Goal: Task Accomplishment & Management: Manage account settings

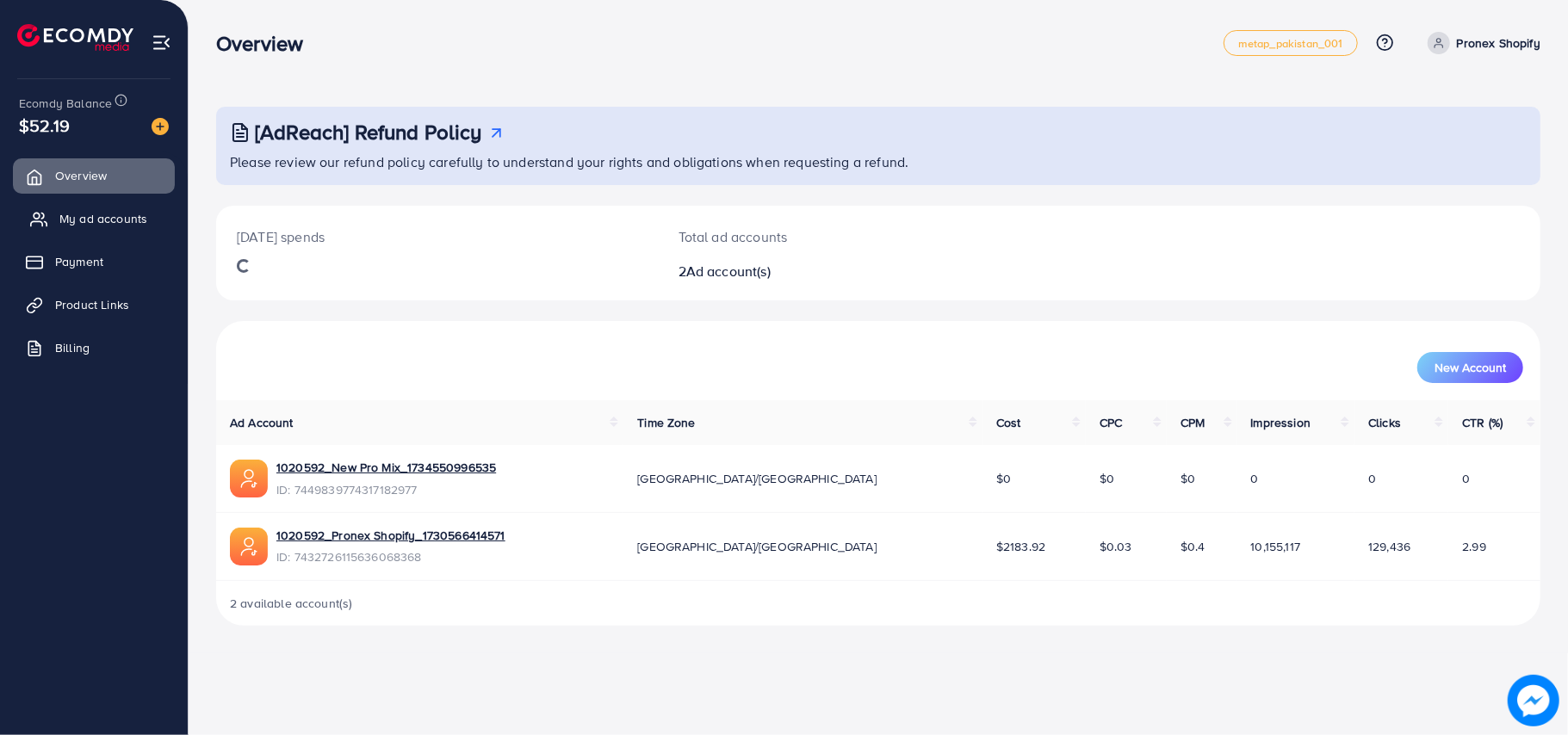
click at [111, 218] on span "My ad accounts" at bounding box center [103, 218] width 88 height 17
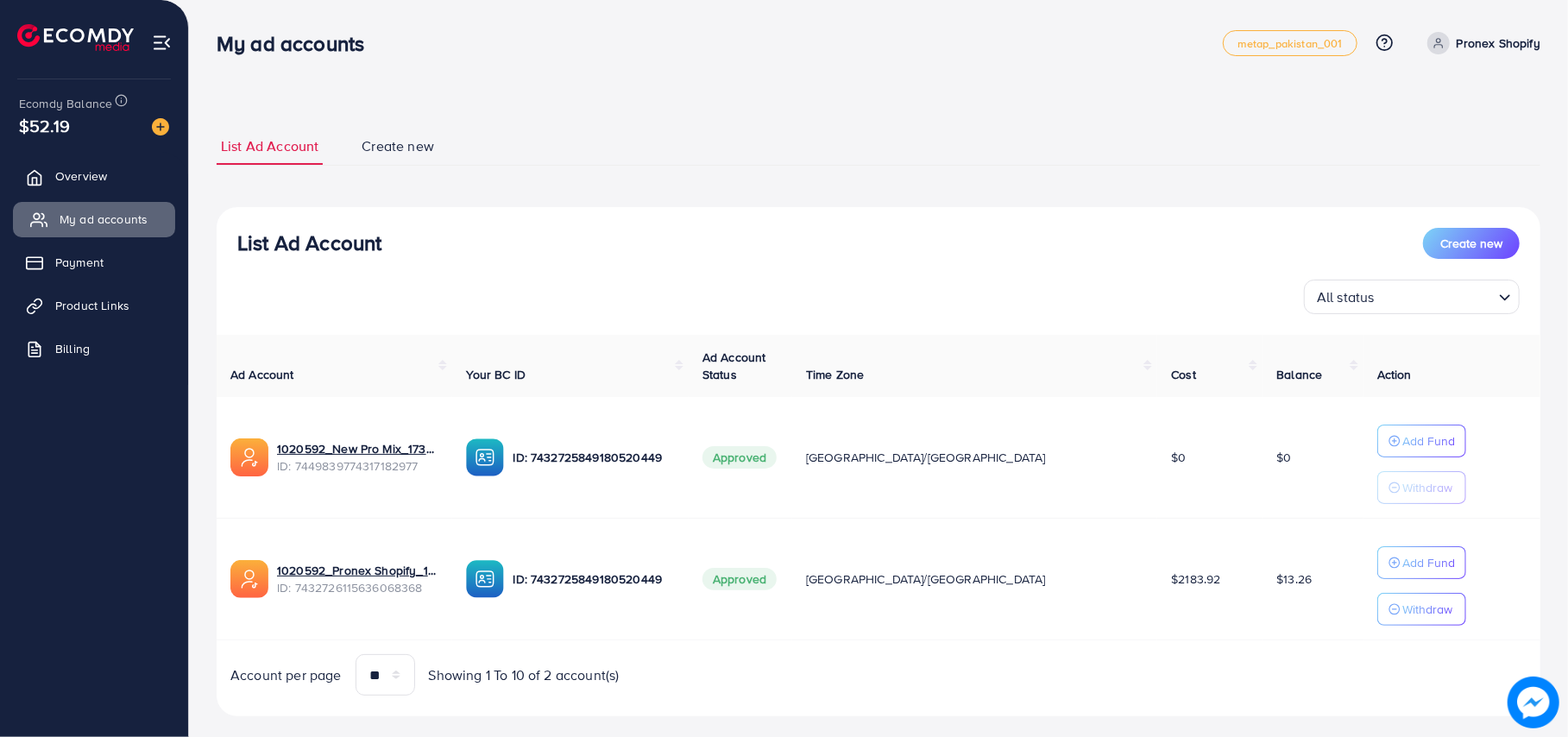
click at [112, 218] on span "My ad accounts" at bounding box center [104, 219] width 88 height 17
click at [1403, 452] on p "Add Fund" at bounding box center [1429, 441] width 53 height 21
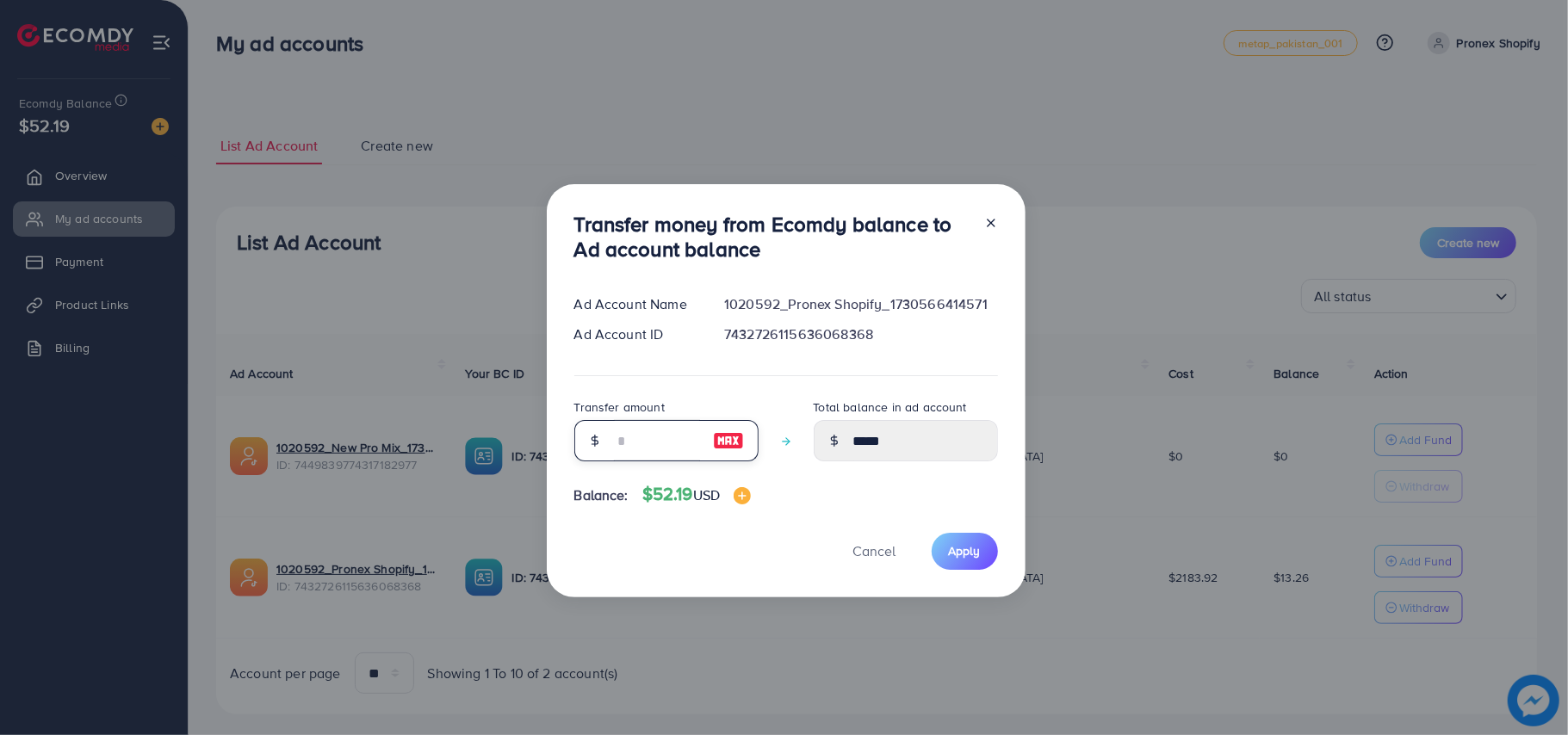
click at [631, 442] on input "number" at bounding box center [656, 441] width 86 height 42
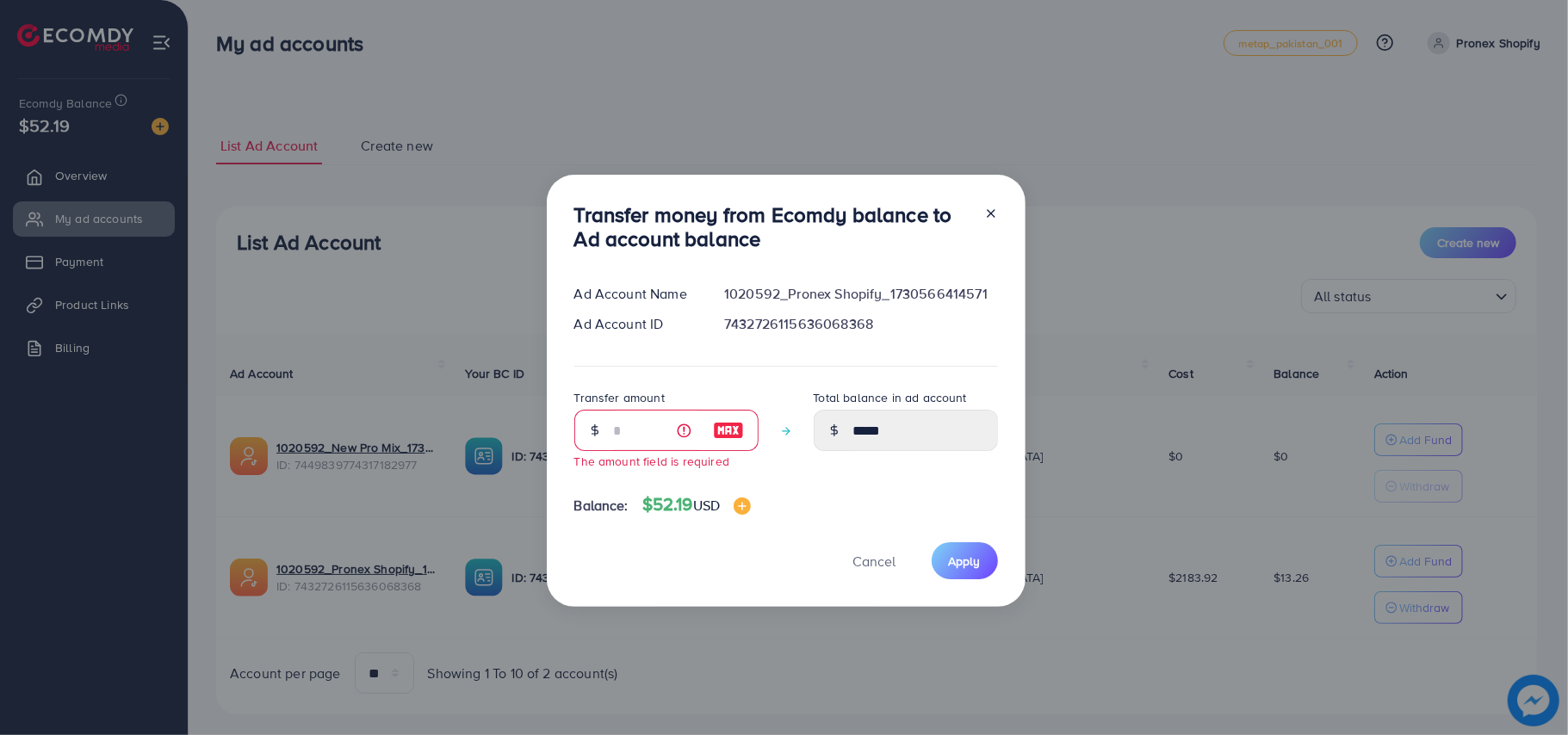
click at [731, 427] on div at bounding box center [730, 430] width 60 height 42
click at [734, 435] on img at bounding box center [729, 430] width 31 height 21
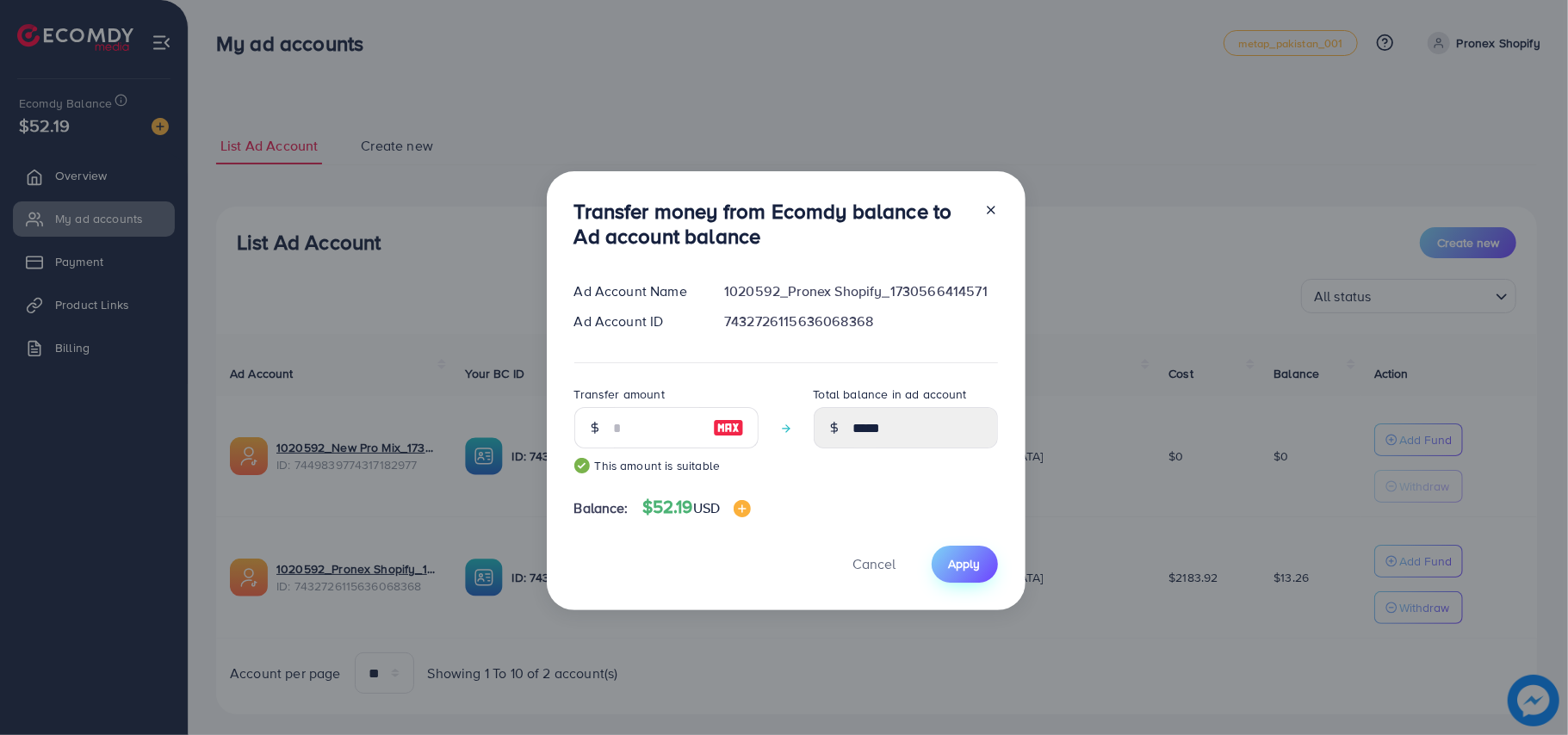
click at [949, 560] on span "Apply" at bounding box center [964, 564] width 32 height 17
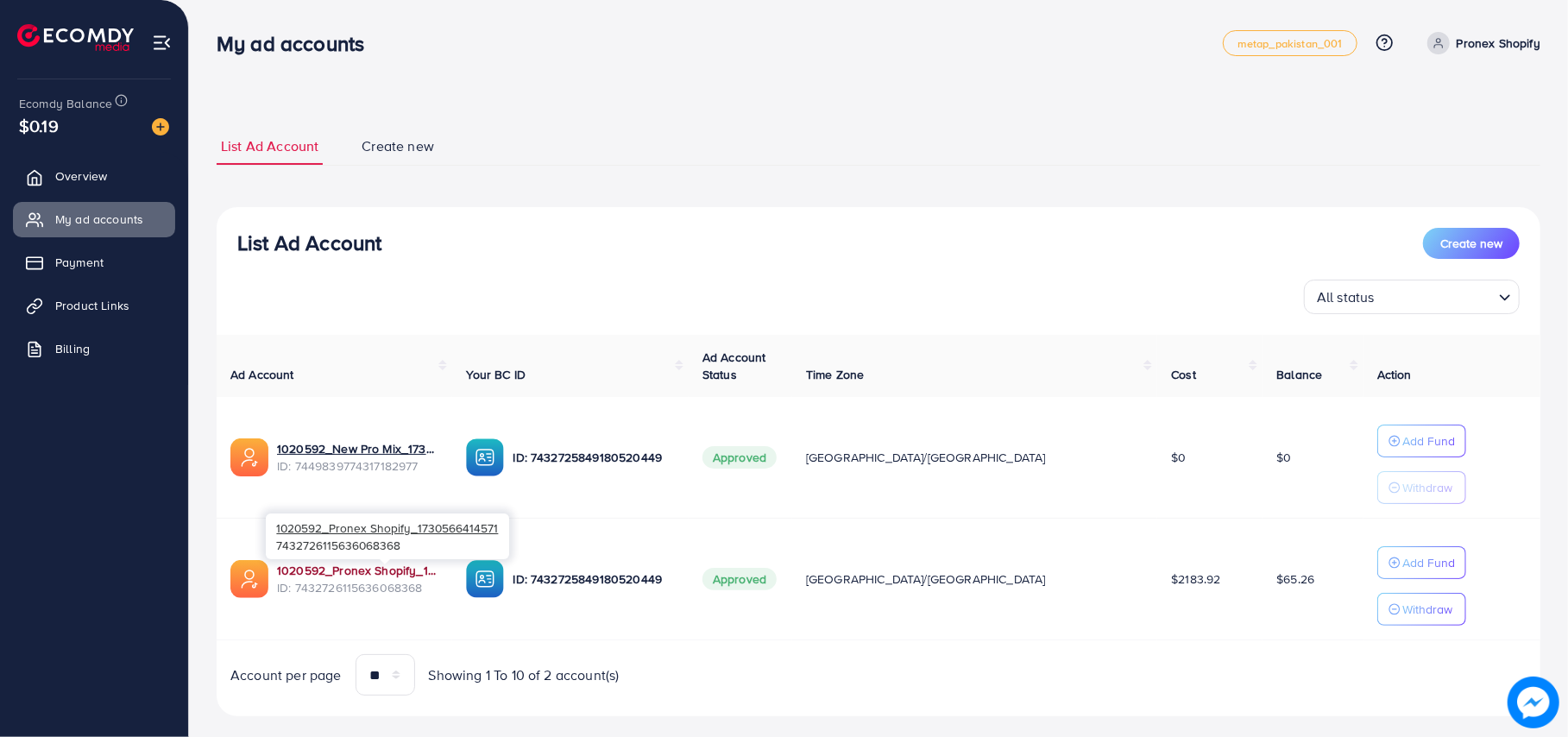
click at [350, 580] on link "1020592_Pronex Shopify_1730566414571" at bounding box center [358, 571] width 162 height 17
